Goal: Check status: Check status

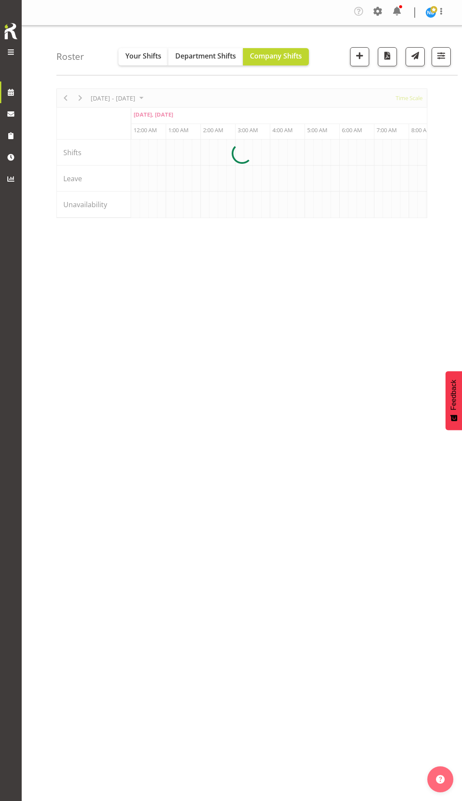
scroll to position [0, 3331]
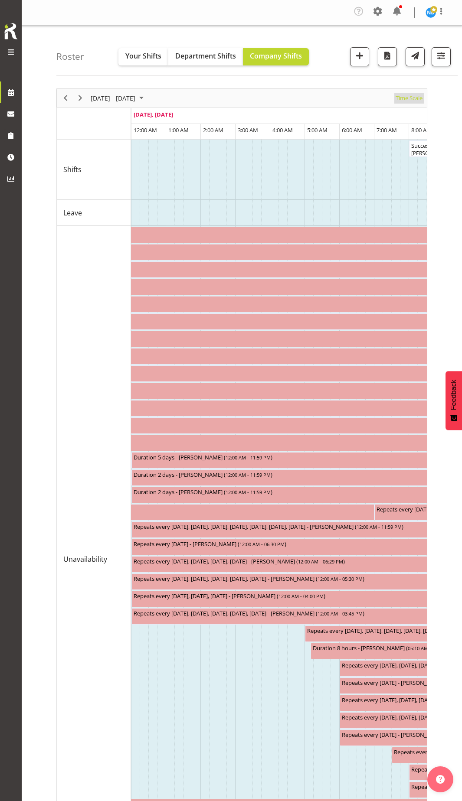
drag, startPoint x: 419, startPoint y: 96, endPoint x: 396, endPoint y: 104, distance: 24.6
click at [419, 96] on span "Time Scale" at bounding box center [409, 98] width 29 height 11
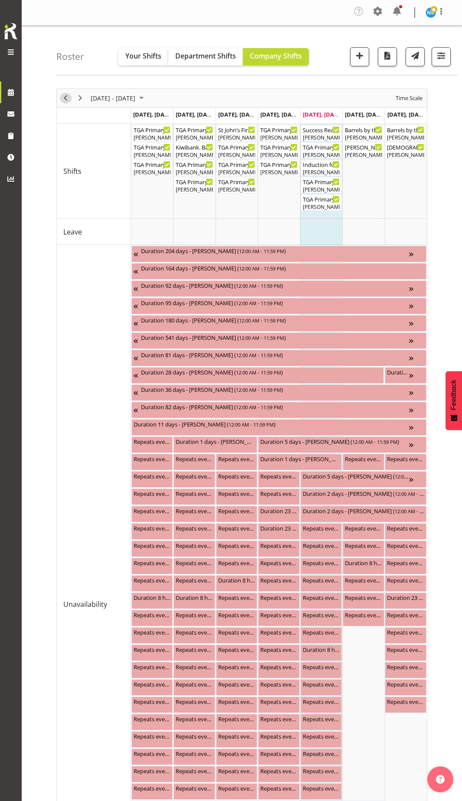
click at [68, 97] on span "Previous" at bounding box center [65, 98] width 10 height 11
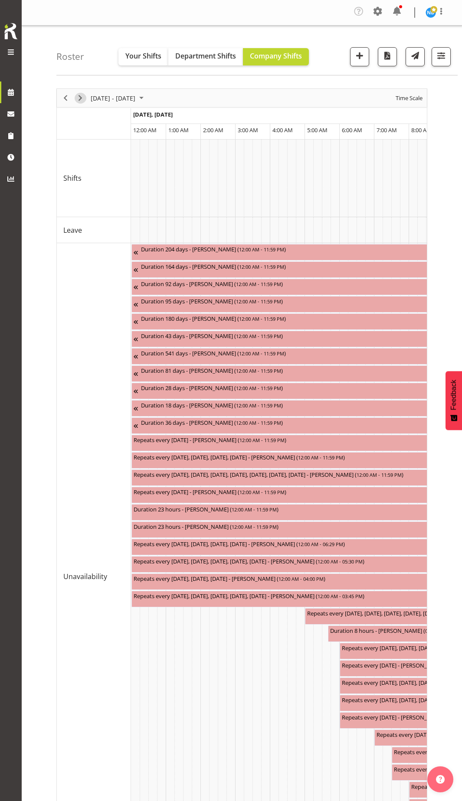
click at [81, 102] on span "Next" at bounding box center [80, 98] width 10 height 11
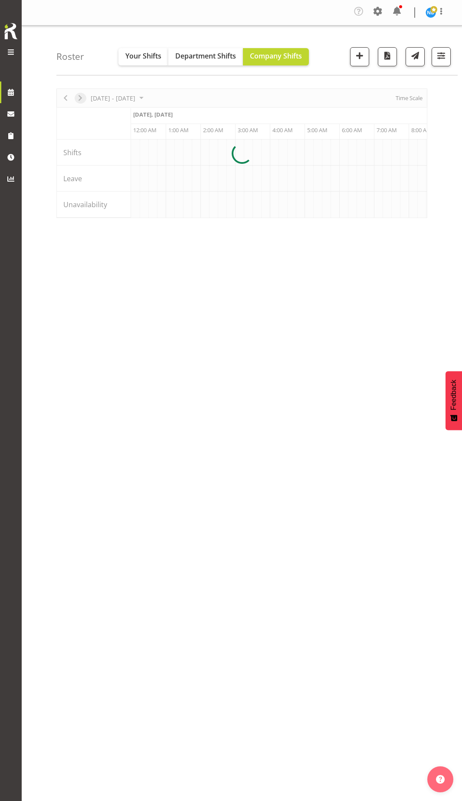
scroll to position [0, 3331]
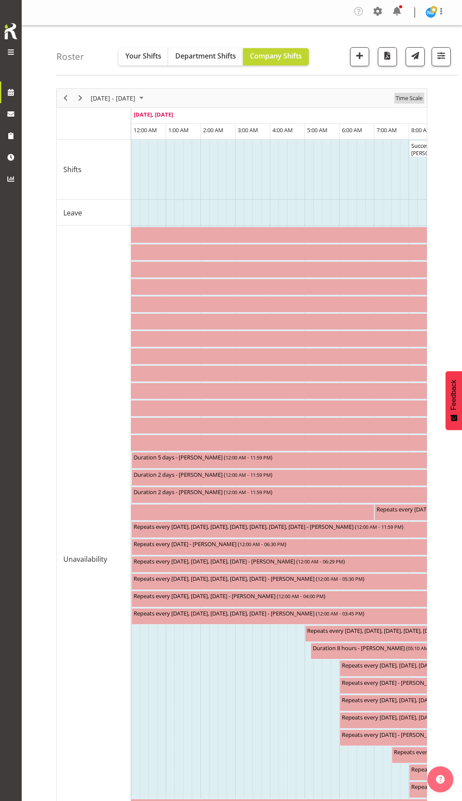
click at [401, 100] on span "Time Scale" at bounding box center [409, 98] width 29 height 11
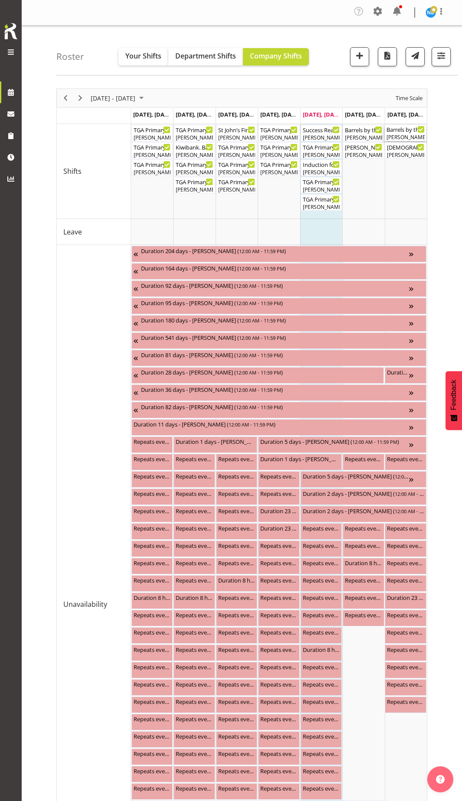
click at [403, 134] on div "[PERSON_NAME]" at bounding box center [405, 138] width 38 height 8
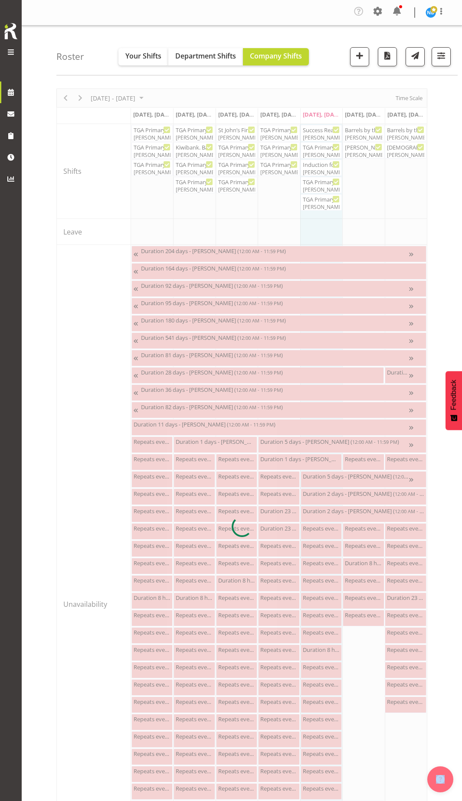
click at [403, 134] on div at bounding box center [241, 526] width 371 height 876
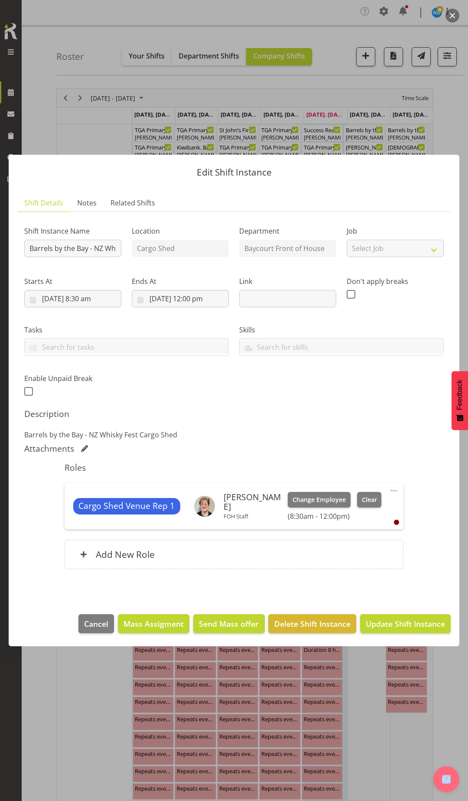
click at [452, 15] on button "button" at bounding box center [453, 16] width 14 height 14
